Goal: Information Seeking & Learning: Learn about a topic

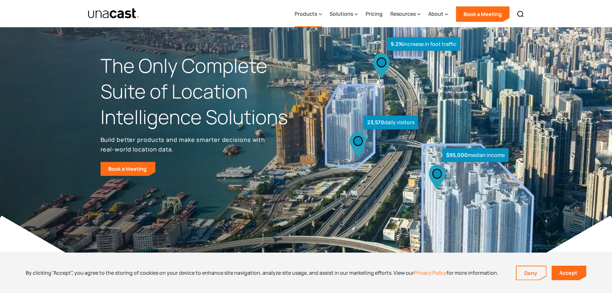
click at [316, 15] on div "Products" at bounding box center [306, 14] width 22 height 8
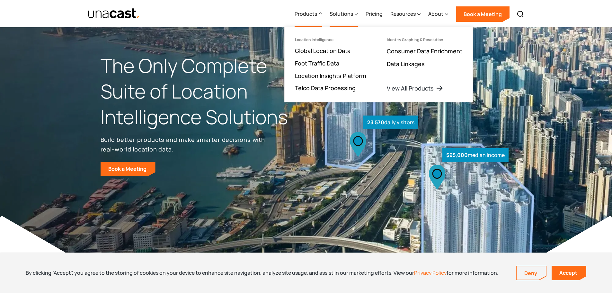
click at [349, 16] on div "Solutions" at bounding box center [341, 14] width 23 height 8
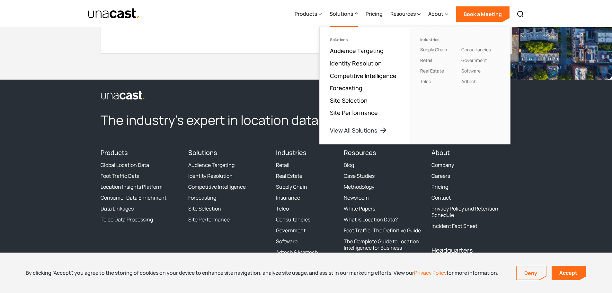
scroll to position [1965, 0]
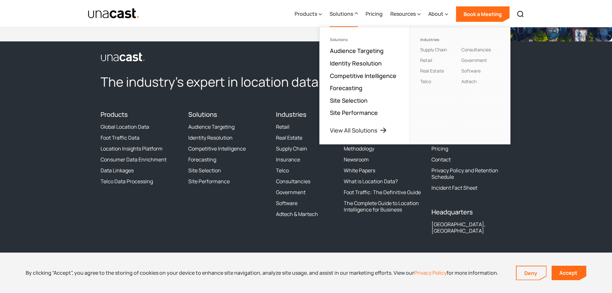
click at [544, 132] on footer "The industry’s expert in location data Sign up for Unacast's Newsletter First n…" at bounding box center [306, 170] width 612 height 258
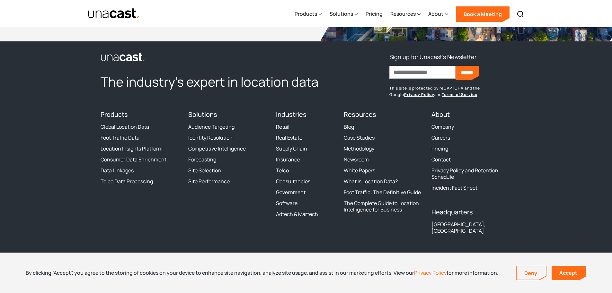
click at [442, 120] on div "About Company Careers Pricing Contact Privacy Policy and Retention Schedule Inc…" at bounding box center [471, 151] width 80 height 80
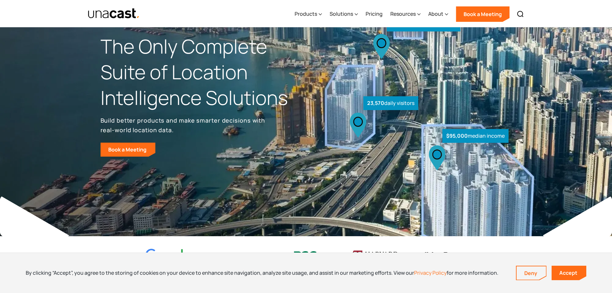
scroll to position [0, 0]
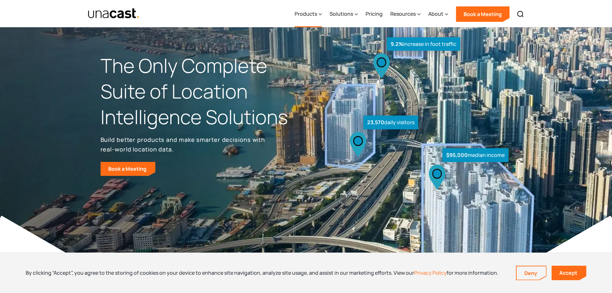
click at [317, 14] on div "Products" at bounding box center [306, 14] width 22 height 8
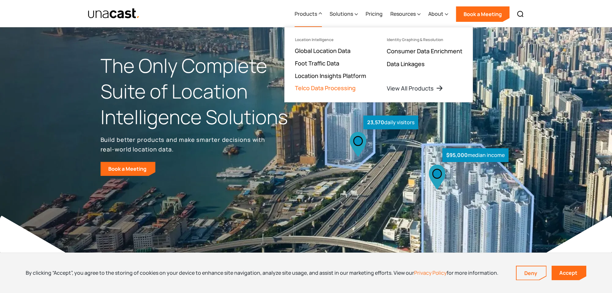
click at [324, 86] on link "Telco Data Processing" at bounding box center [325, 88] width 61 height 8
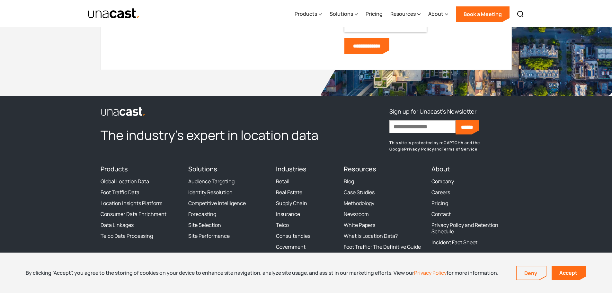
scroll to position [1788, 0]
